Goal: Navigation & Orientation: Find specific page/section

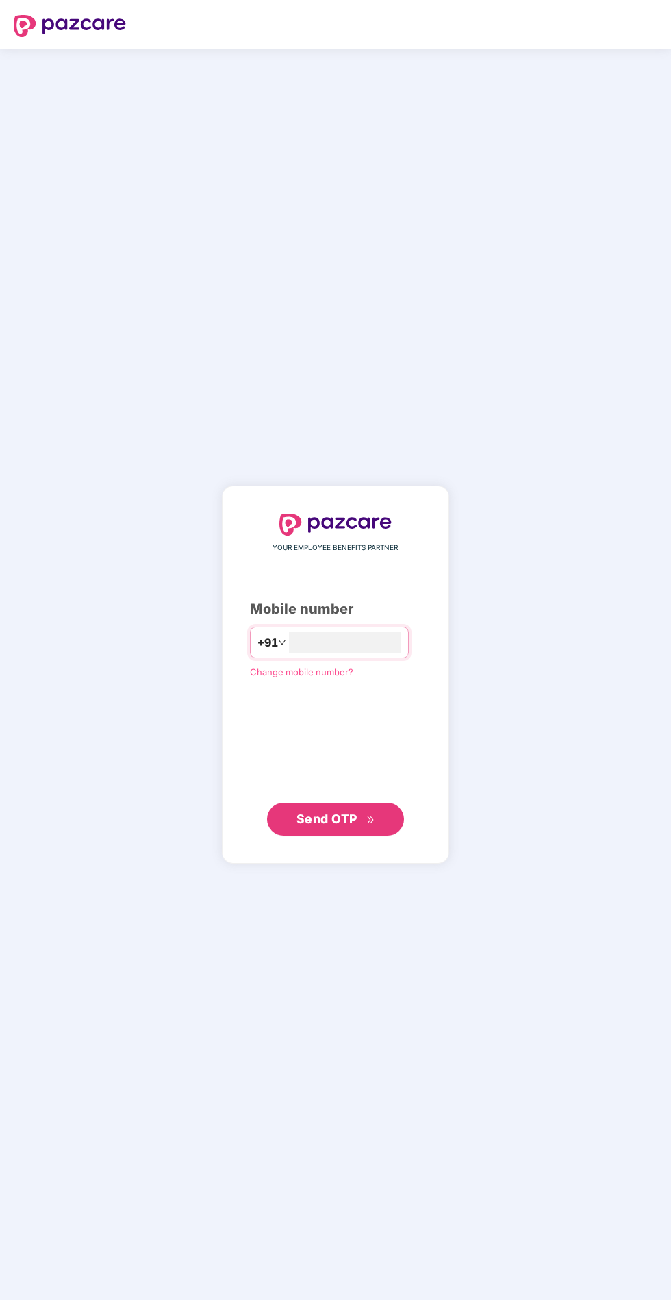
click at [401, 653] on input "number" at bounding box center [345, 642] width 112 height 22
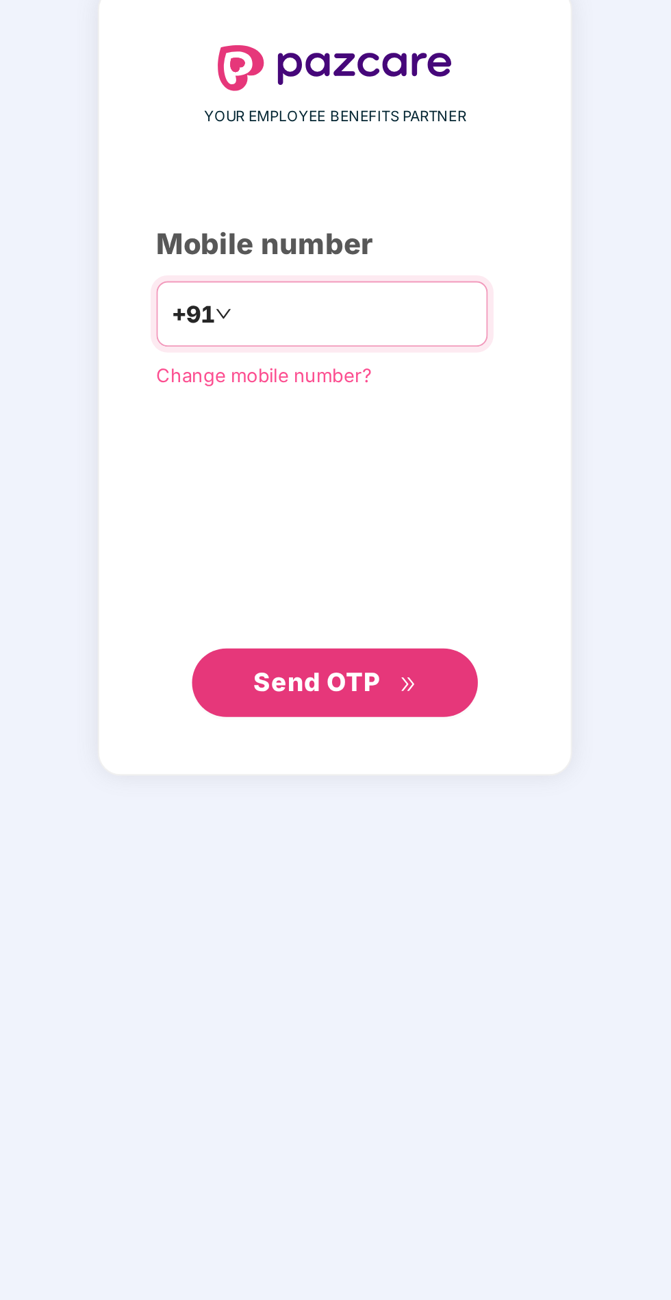
type input "**********"
click at [376, 835] on button "Send OTP" at bounding box center [335, 819] width 137 height 33
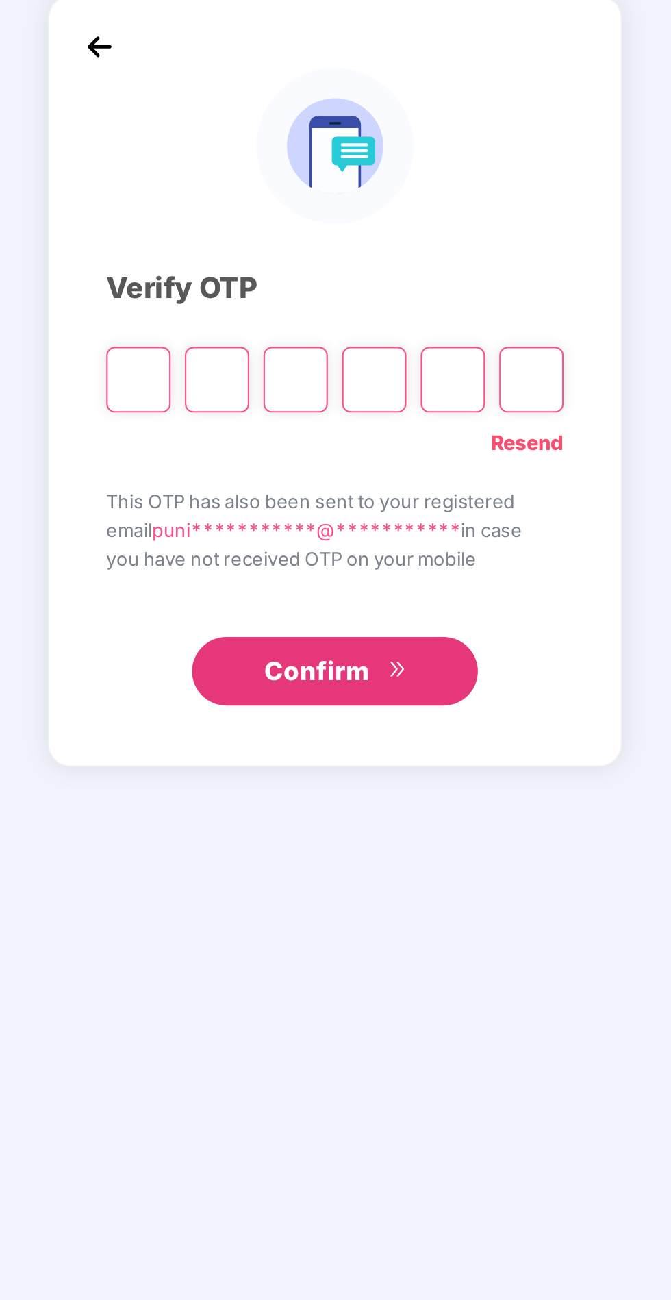
scroll to position [3, 0]
type input "*"
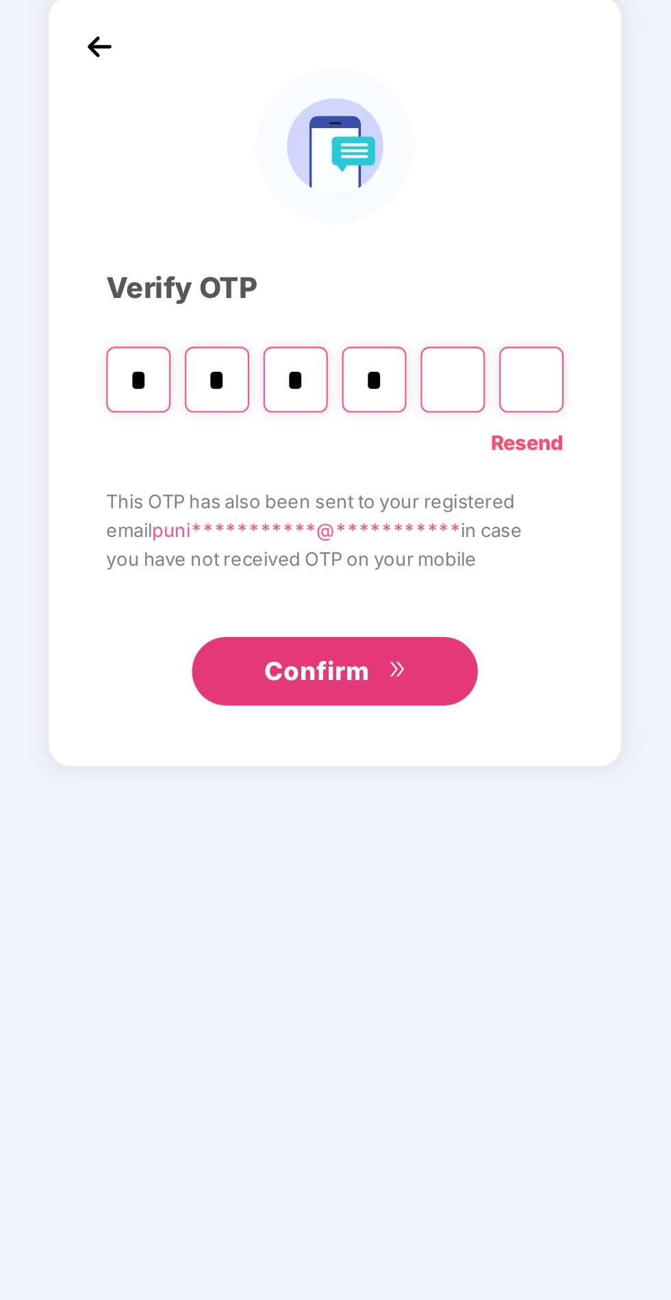
type input "*"
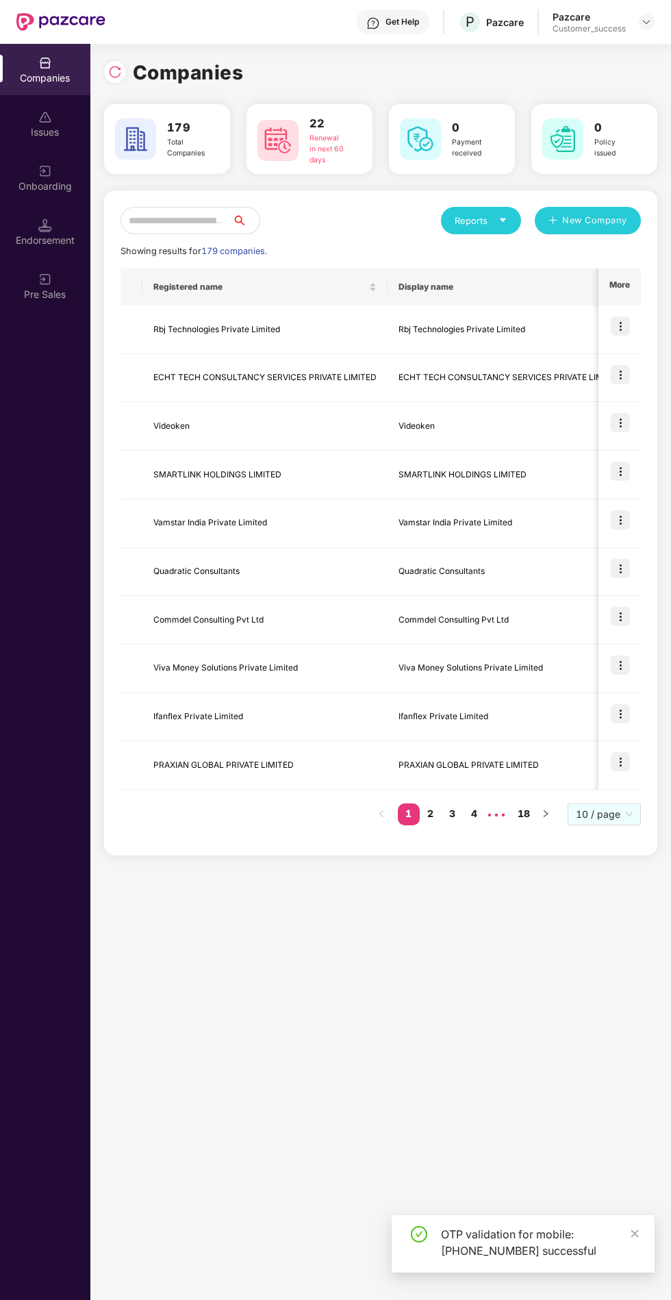
click at [245, 216] on icon "search" at bounding box center [239, 220] width 11 height 11
click at [131, 218] on input "text" at bounding box center [177, 220] width 112 height 27
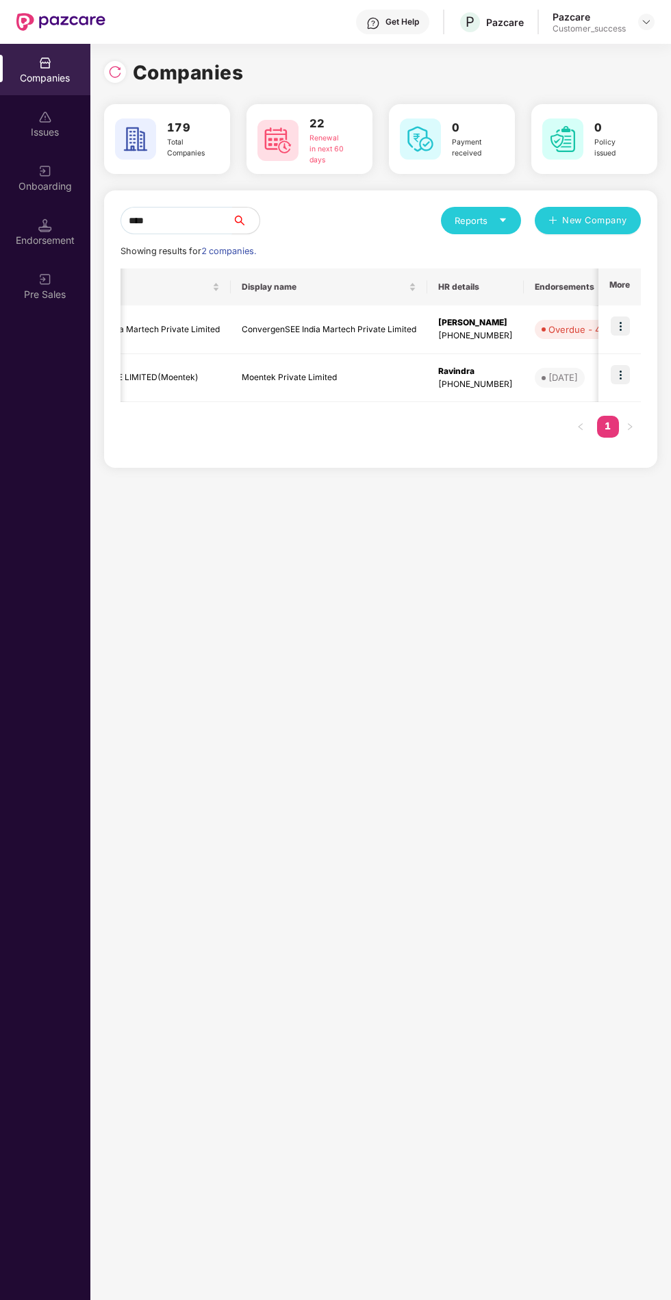
scroll to position [0, 108]
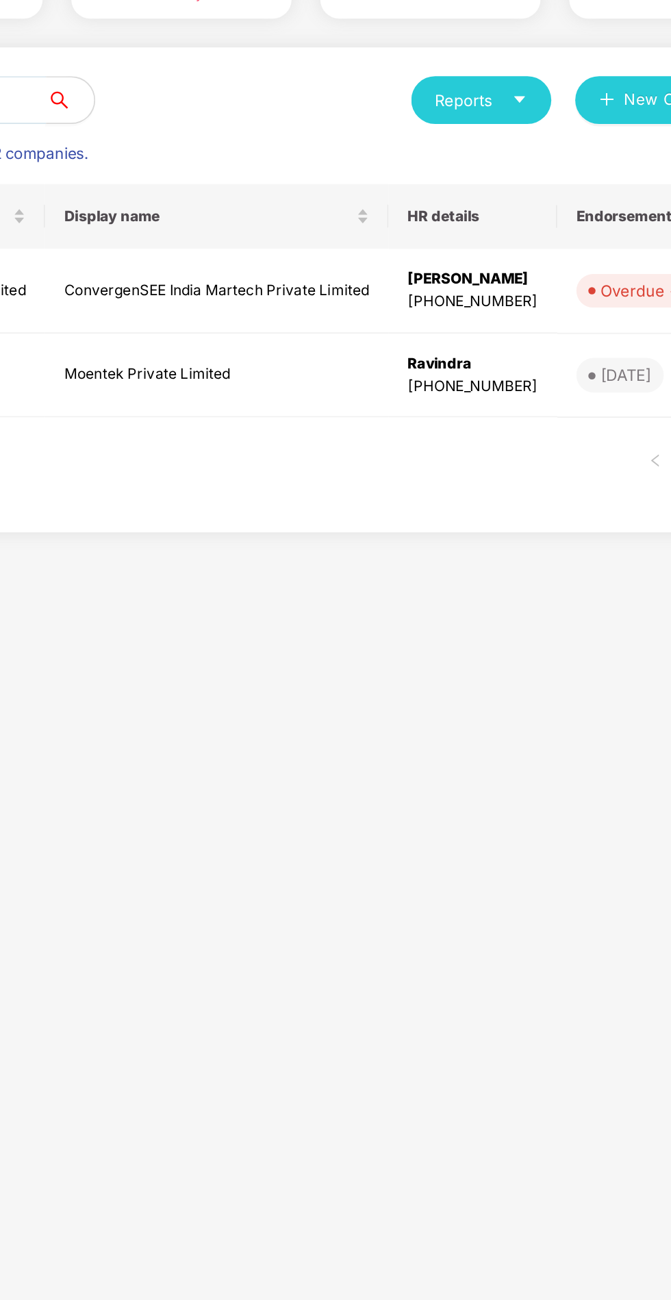
type input "****"
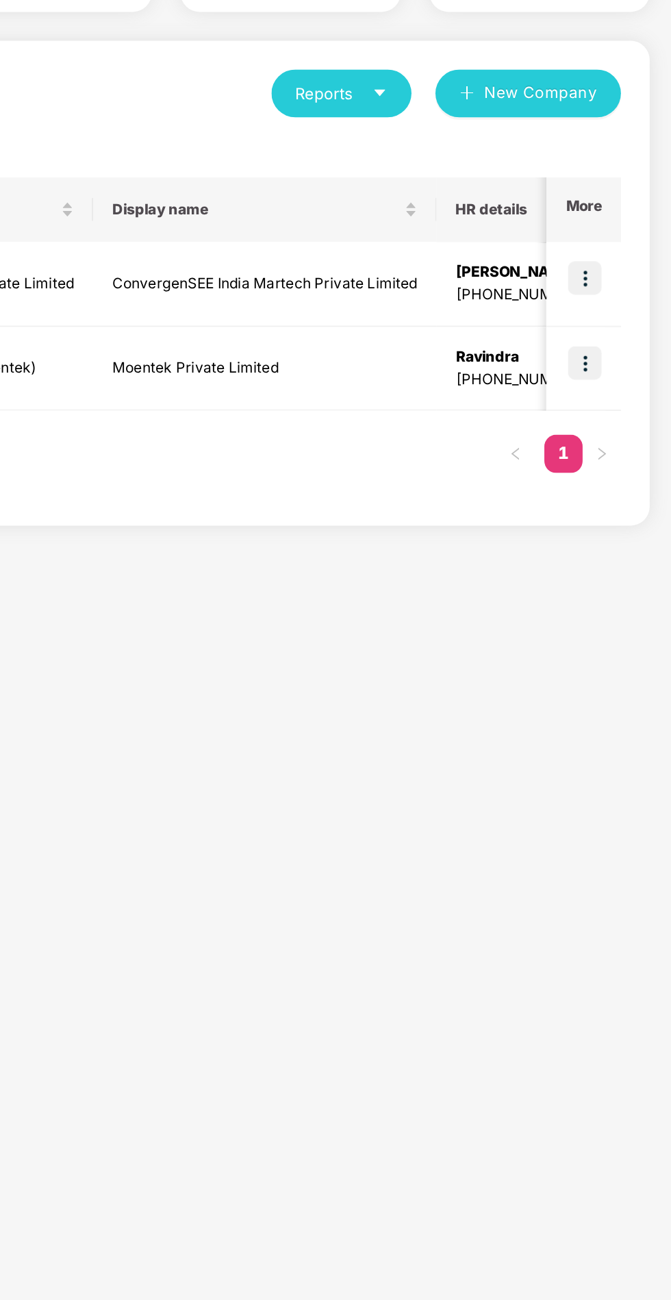
scroll to position [0, 0]
click at [623, 323] on img at bounding box center [620, 325] width 19 height 19
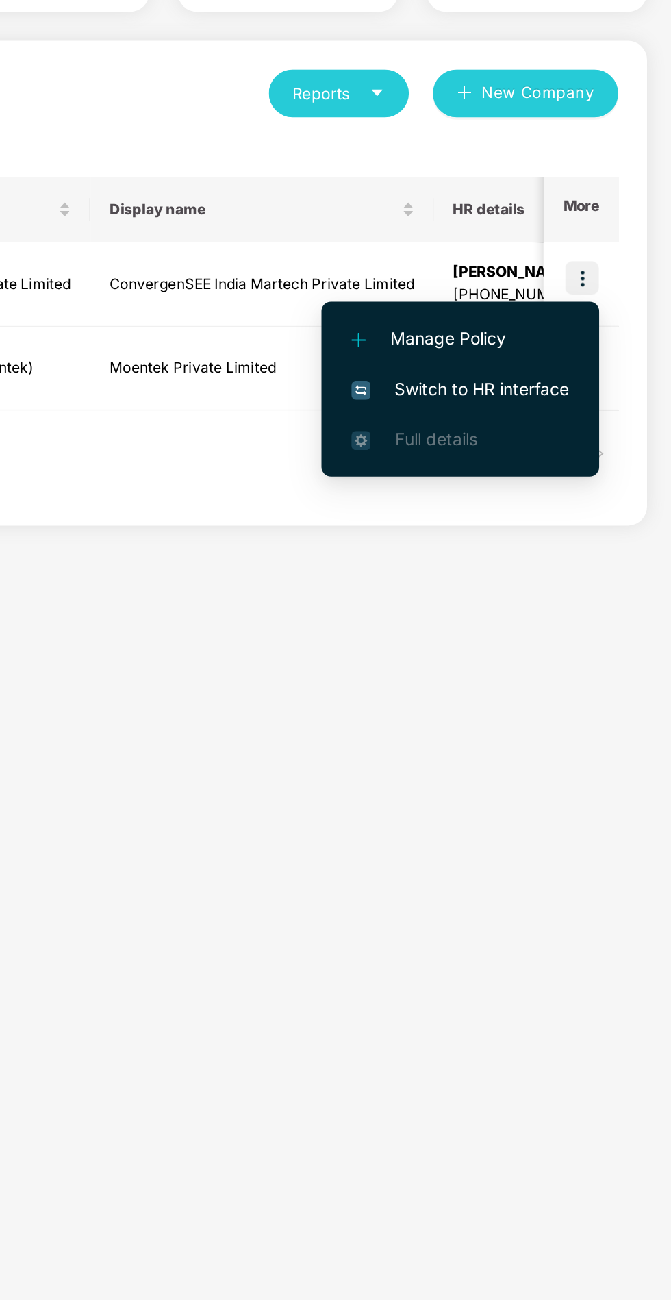
click at [596, 391] on span "Switch to HR interface" at bounding box center [550, 389] width 125 height 15
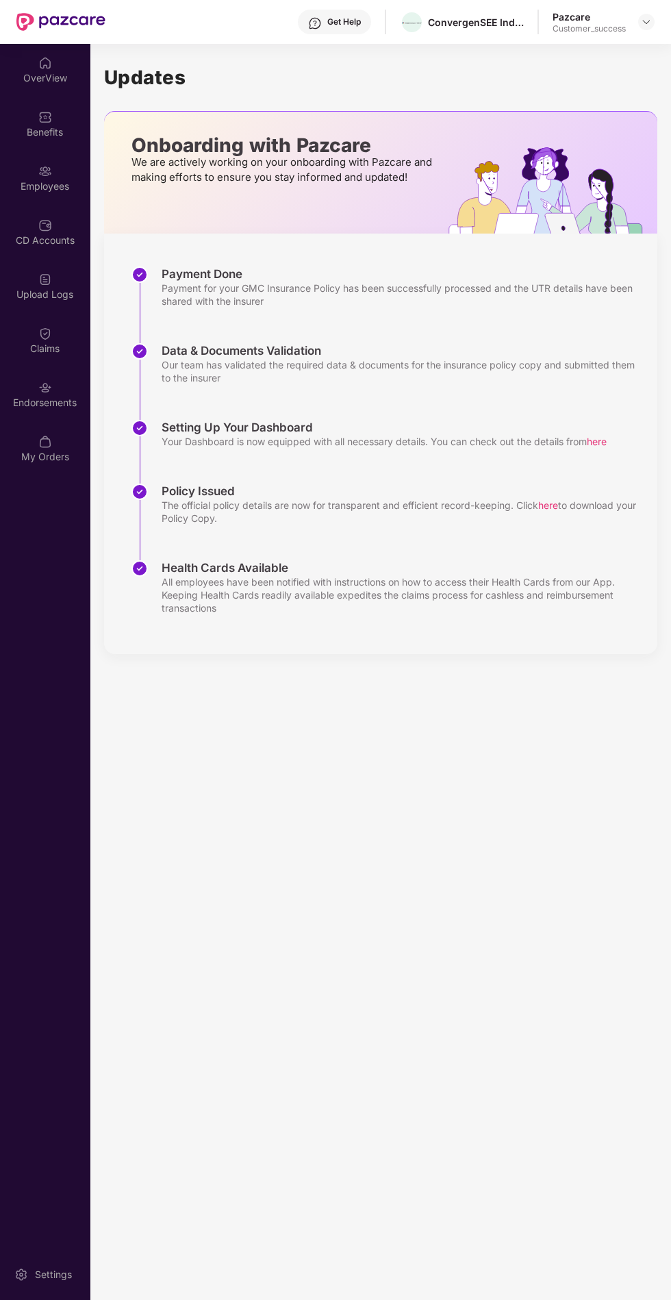
click at [71, 178] on div "Employees" at bounding box center [45, 177] width 90 height 51
